Goal: Task Accomplishment & Management: Manage account settings

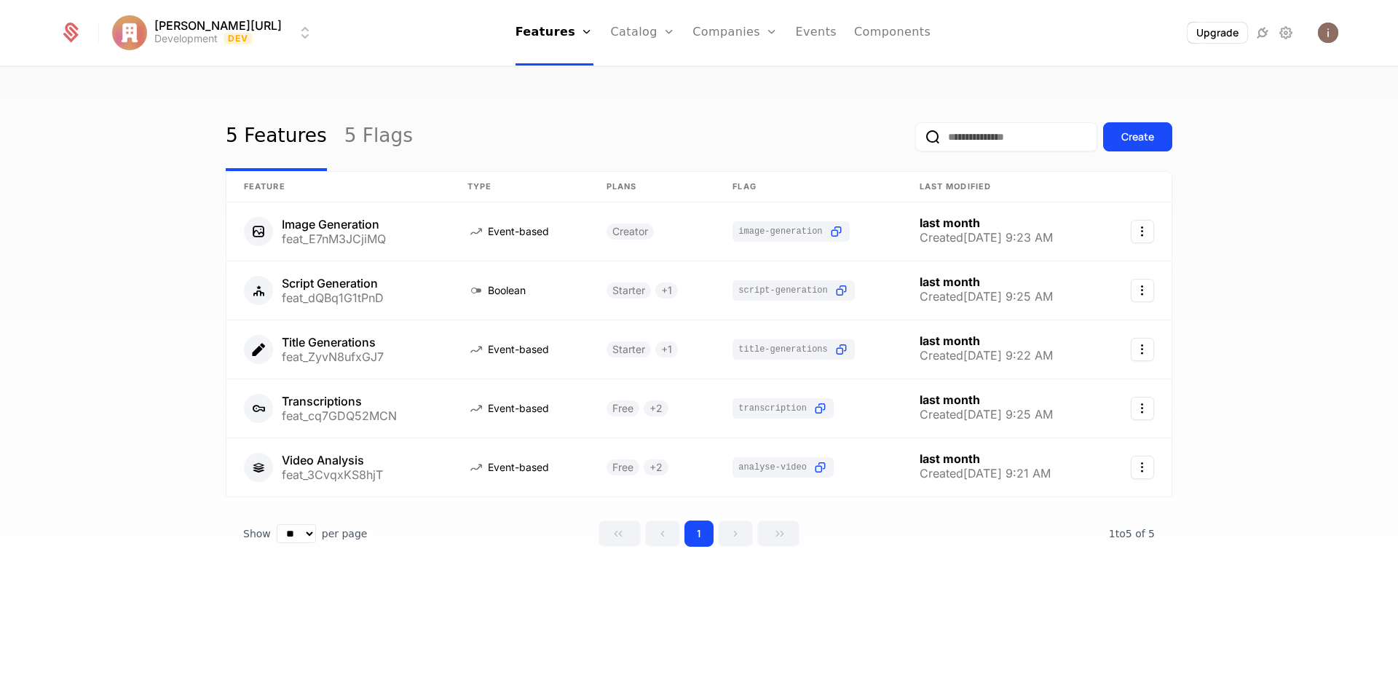
click at [191, 39] on html "[PERSON_NAME][URL] Development Dev Features Features Flags Catalog Plans Add On…" at bounding box center [699, 340] width 1398 height 680
click at [550, 108] on html "[PERSON_NAME][URL] Development Dev Features Features Flags Catalog Plans Add On…" at bounding box center [699, 340] width 1398 height 680
click at [83, 23] on div at bounding box center [79, 33] width 39 height 22
click at [178, 33] on html "issac.ai Development Dev Features Features Flags Catalog Plans Add Ons Credits …" at bounding box center [699, 340] width 1398 height 680
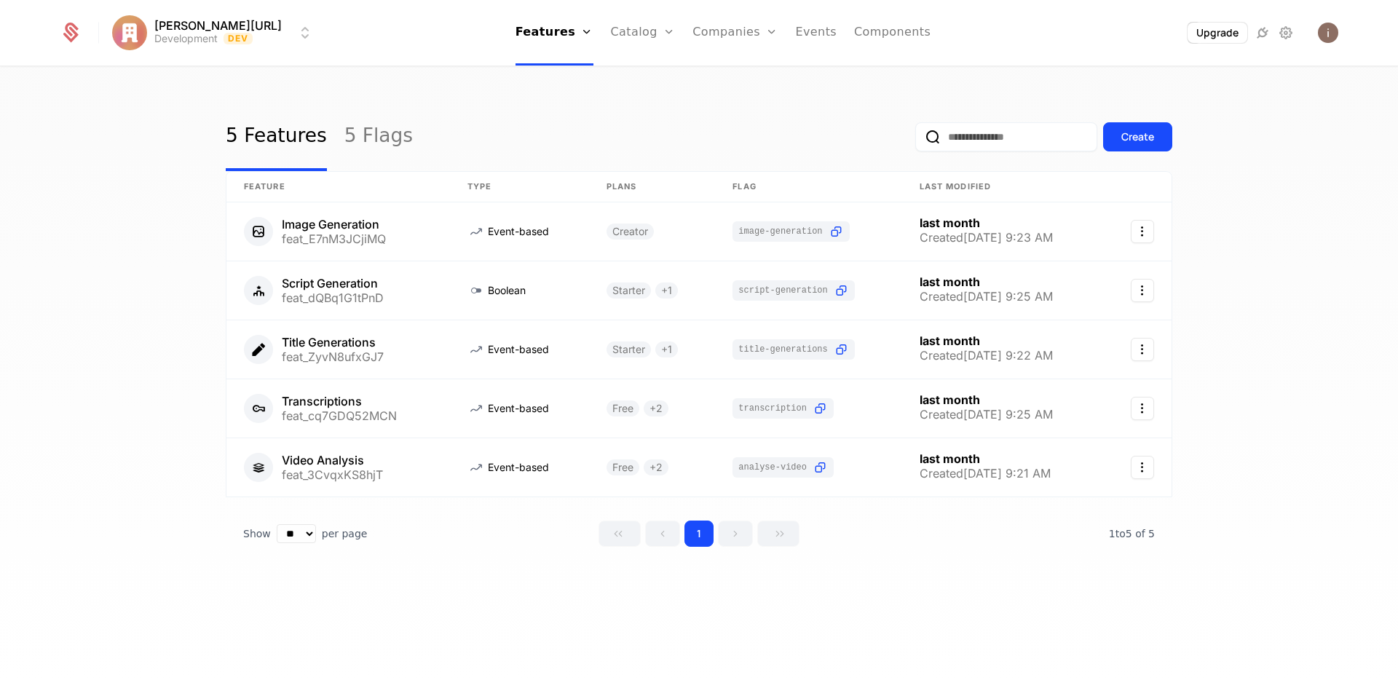
click at [178, 33] on html "issac.ai Development Dev Features Features Flags Catalog Plans Add Ons Credits …" at bounding box center [699, 340] width 1398 height 680
click at [1287, 87] on html "issac.ai Development Dev Features Features Flags Catalog Plans Add Ons Credits …" at bounding box center [699, 340] width 1398 height 680
click at [1326, 41] on img "Open user button" at bounding box center [1328, 33] width 20 height 20
click at [876, 34] on link "Components" at bounding box center [892, 33] width 76 height 66
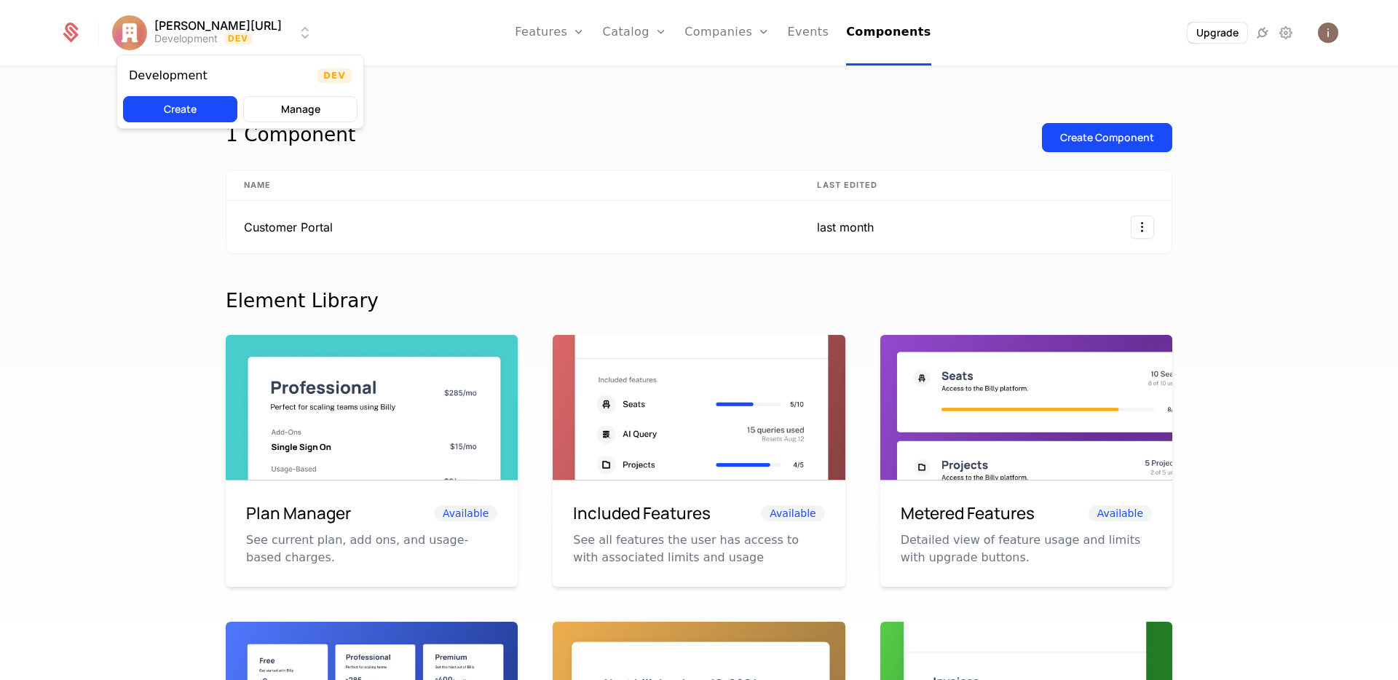
click at [194, 28] on html "issac.ai Development Dev Features Features Flags Catalog Plans Add Ons Credits …" at bounding box center [699, 340] width 1398 height 680
click at [483, 138] on html "issac.ai Development Dev Features Features Flags Catalog Plans Add Ons Credits …" at bounding box center [699, 340] width 1398 height 680
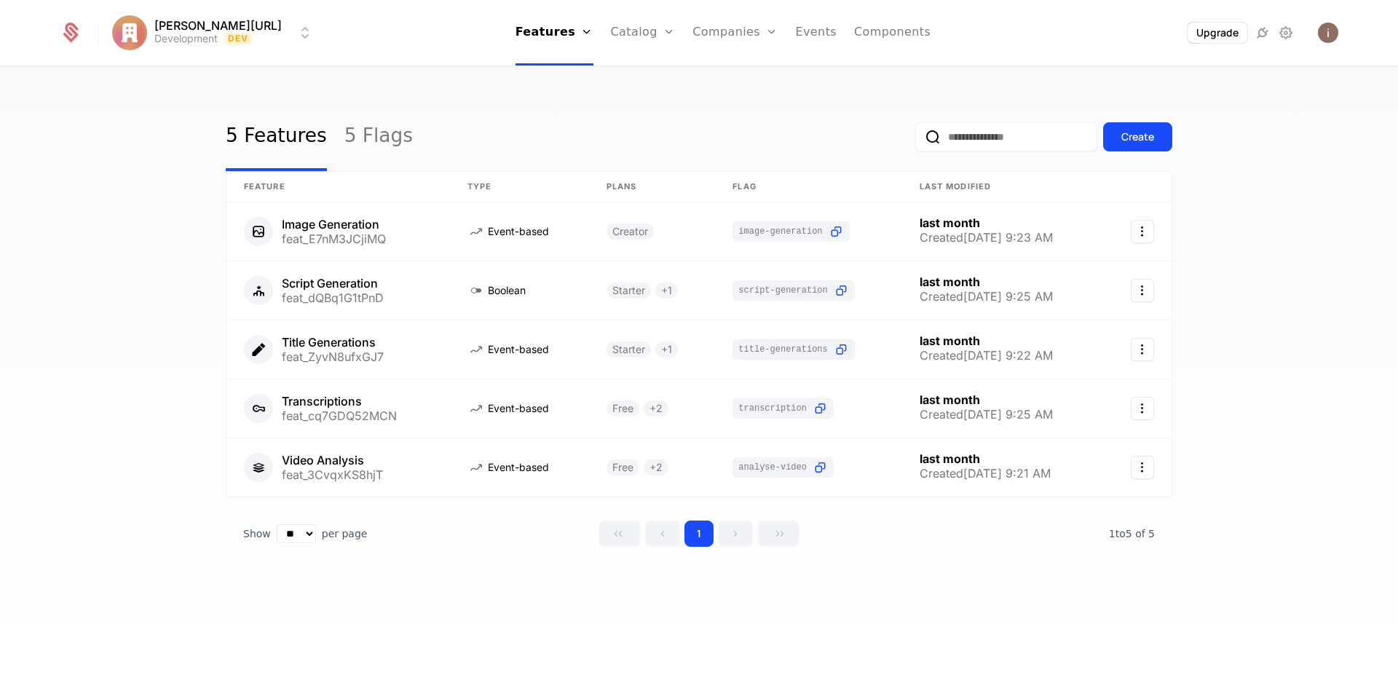
click at [1331, 43] on div "Upgrade" at bounding box center [1235, 33] width 206 height 22
click at [1329, 39] on img "Open user button" at bounding box center [1328, 33] width 20 height 20
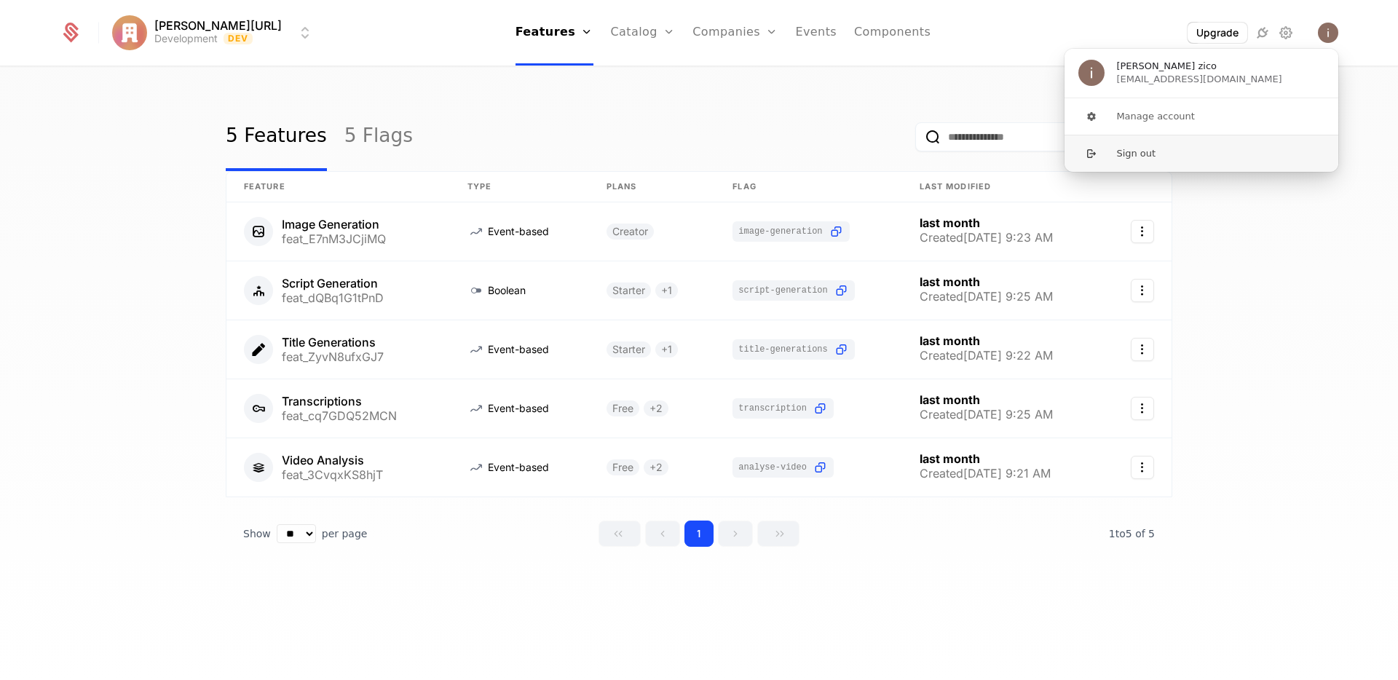
click at [1144, 156] on button "Sign out" at bounding box center [1200, 153] width 275 height 37
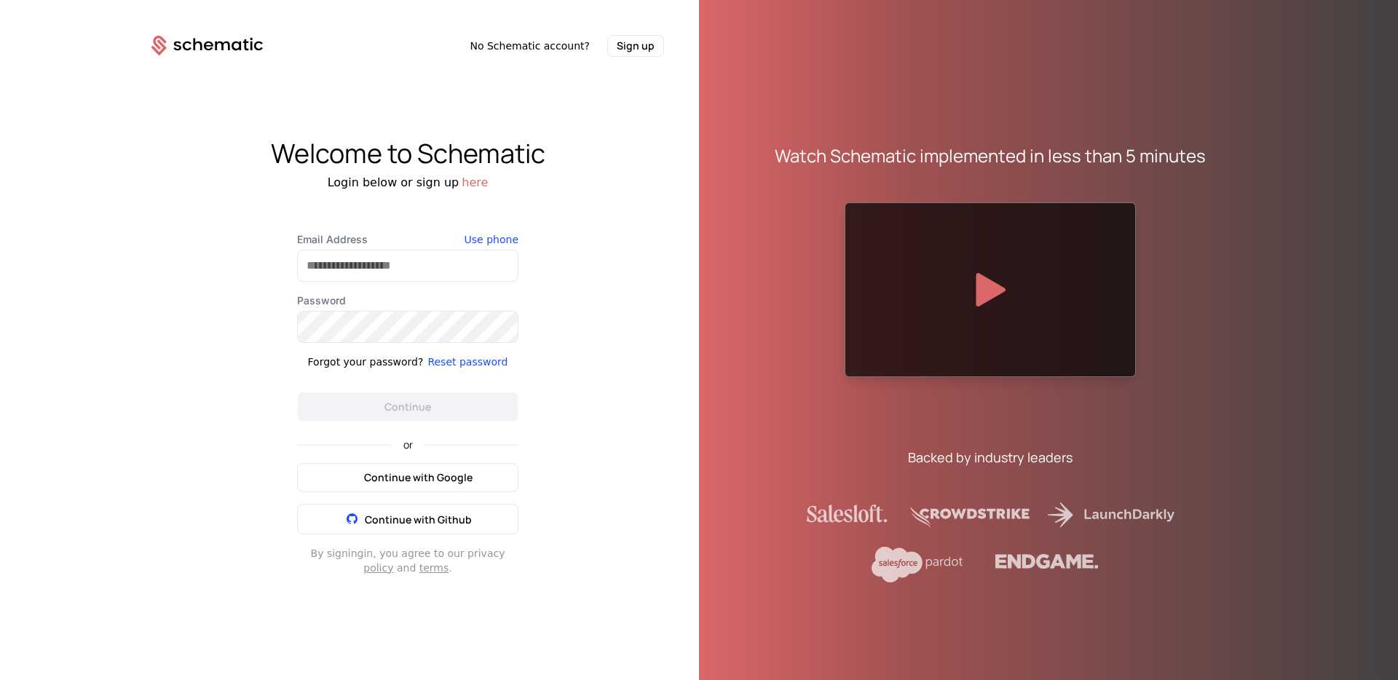
click at [429, 472] on span "Continue with Google" at bounding box center [418, 477] width 108 height 15
